Goal: Use online tool/utility: Utilize a website feature to perform a specific function

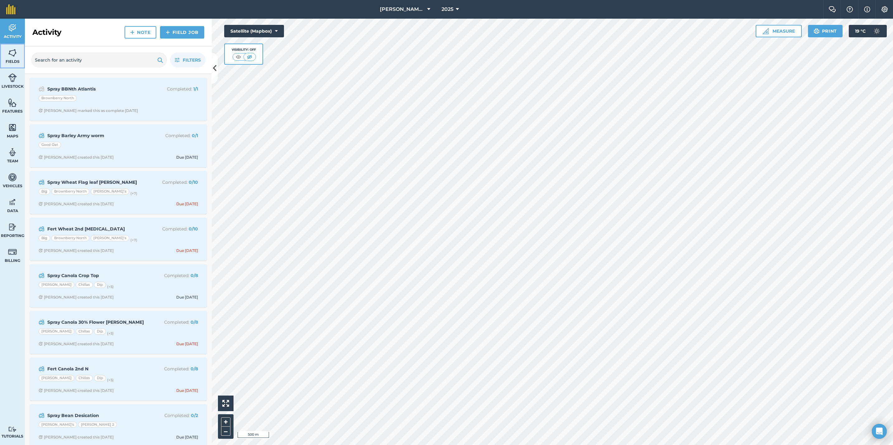
click at [12, 56] on img at bounding box center [12, 52] width 9 height 9
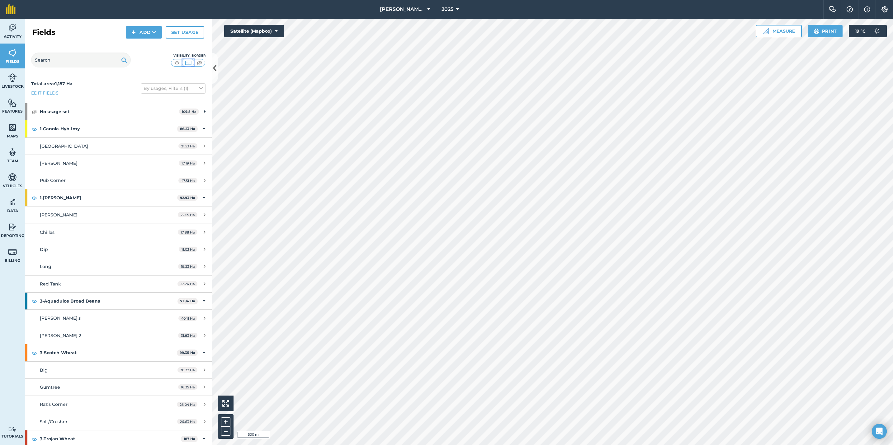
click at [190, 63] on img at bounding box center [188, 63] width 8 height 6
click at [175, 63] on img at bounding box center [177, 63] width 8 height 6
click at [186, 64] on img at bounding box center [188, 63] width 8 height 6
click at [13, 128] on img at bounding box center [12, 127] width 9 height 9
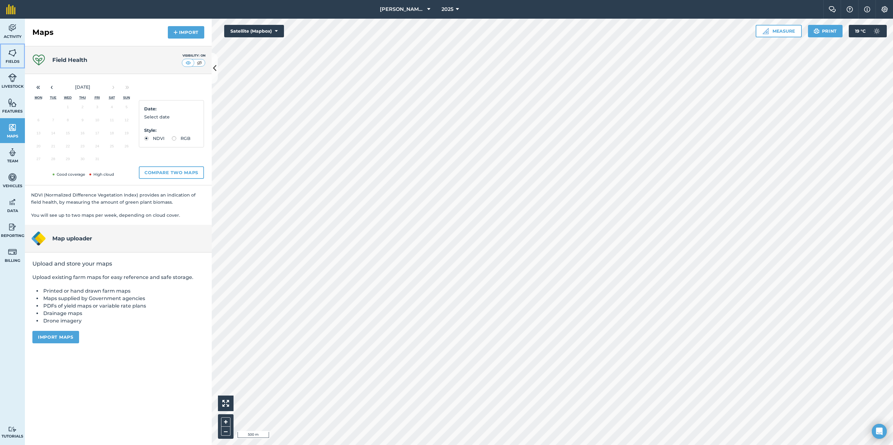
click at [12, 57] on img at bounding box center [12, 52] width 9 height 9
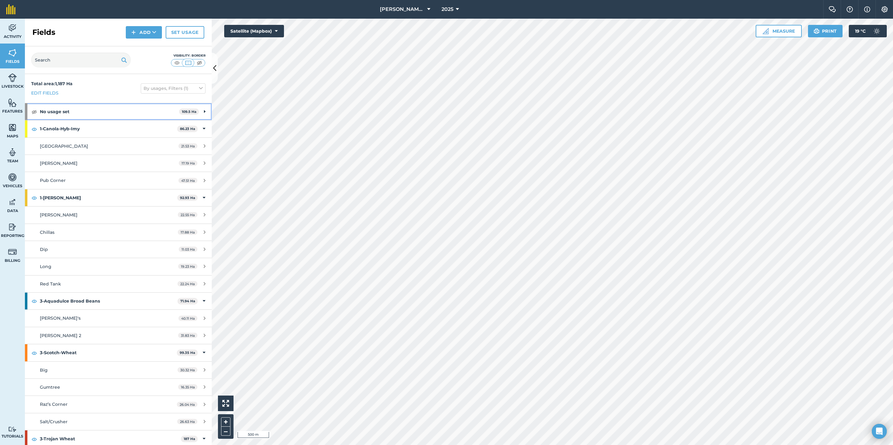
click at [204, 111] on icon at bounding box center [205, 111] width 2 height 7
click at [203, 111] on icon at bounding box center [204, 111] width 3 height 7
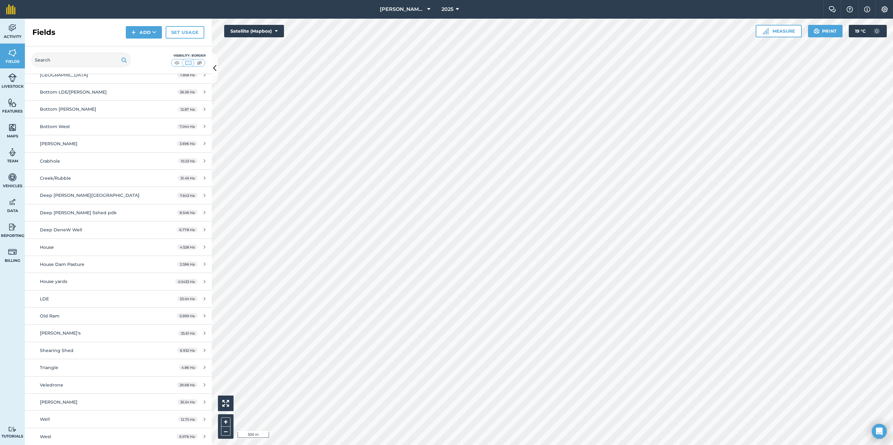
scroll to position [709, 0]
click at [892, 77] on html "[PERSON_NAME] Partners Deep Dene 2025 Farm Chat Help Info Settings [PERSON_NAME…" at bounding box center [446, 222] width 893 height 445
click at [892, 372] on html "[PERSON_NAME] Partners Deep Dene 2025 Farm Chat Help Info Settings [PERSON_NAME…" at bounding box center [446, 222] width 893 height 445
click at [892, 272] on html "[PERSON_NAME] Partners Deep Dene 2025 Farm Chat Help Info Settings [PERSON_NAME…" at bounding box center [446, 222] width 893 height 445
click at [892, 376] on html "[PERSON_NAME] Partners Deep Dene 2025 Farm Chat Help Info Settings [PERSON_NAME…" at bounding box center [446, 222] width 893 height 445
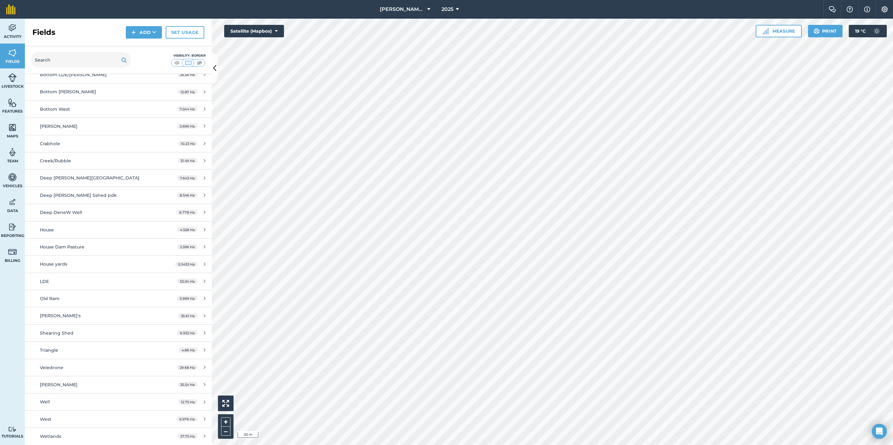
click at [892, 288] on html "[PERSON_NAME] Partners Deep Dene 2025 Farm Chat Help Info Settings [PERSON_NAME…" at bounding box center [446, 222] width 893 height 445
click at [787, 30] on button "Measure" at bounding box center [778, 31] width 46 height 12
click at [787, 86] on span "Area" at bounding box center [786, 86] width 11 height 5
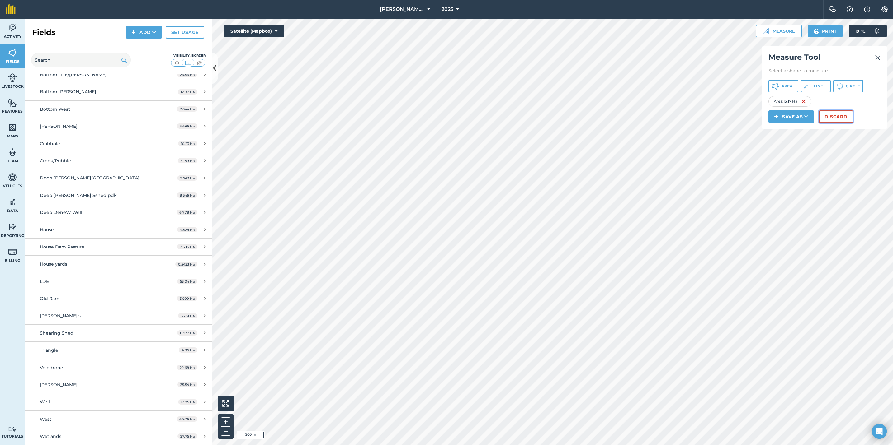
click at [833, 117] on button "Discard" at bounding box center [835, 116] width 34 height 12
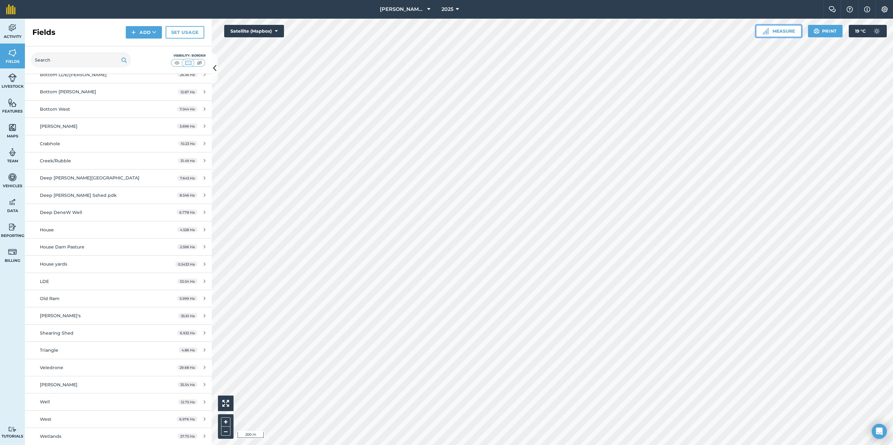
click at [784, 30] on button "Measure" at bounding box center [778, 31] width 46 height 12
click at [781, 88] on span "Area" at bounding box center [786, 86] width 11 height 5
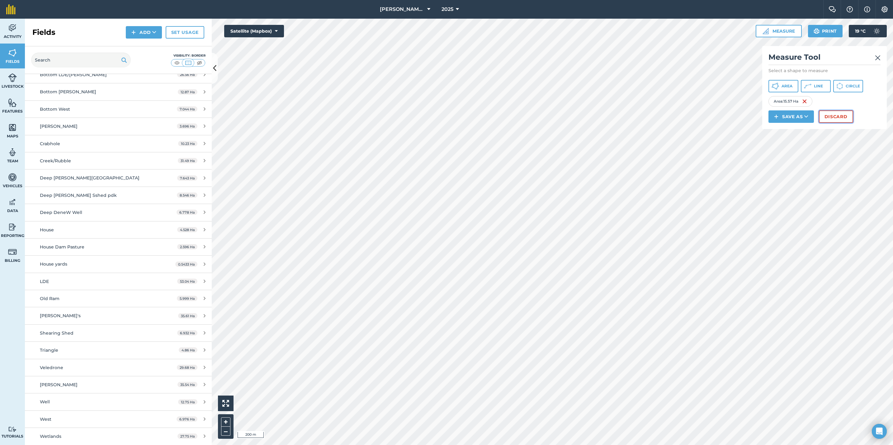
click at [844, 117] on button "Discard" at bounding box center [835, 116] width 34 height 12
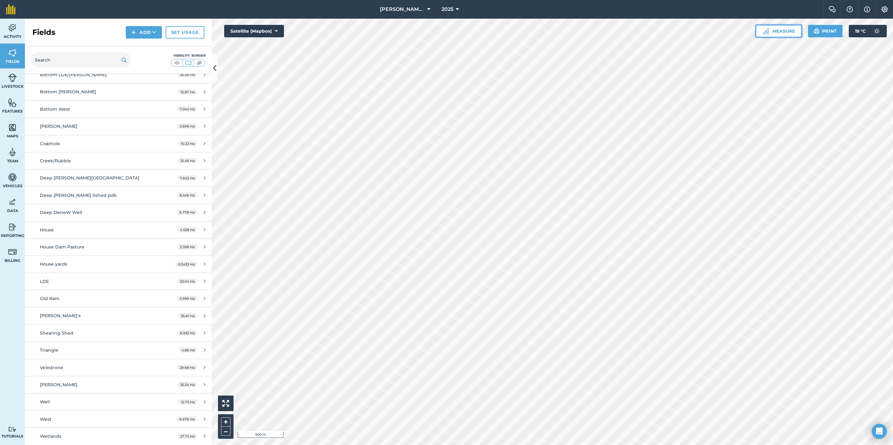
click at [789, 31] on button "Measure" at bounding box center [778, 31] width 46 height 12
click at [785, 86] on span "Area" at bounding box center [786, 86] width 11 height 5
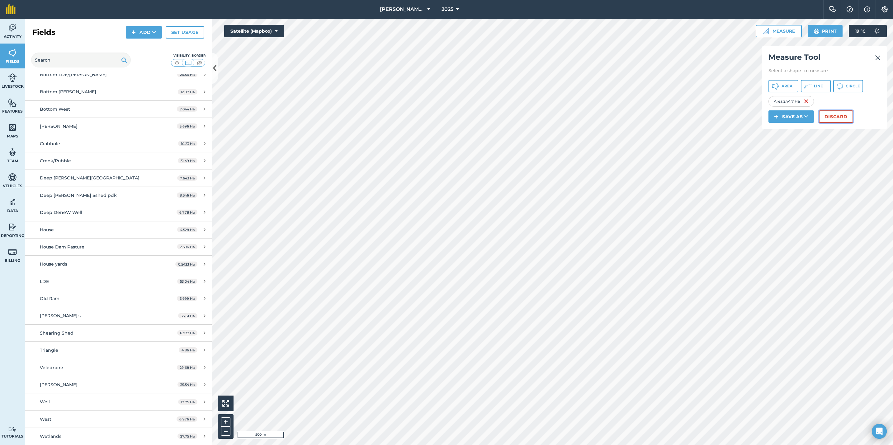
drag, startPoint x: 511, startPoint y: 274, endPoint x: 838, endPoint y: 114, distance: 363.8
click at [838, 114] on button "Discard" at bounding box center [835, 116] width 34 height 12
